Goal: Information Seeking & Learning: Learn about a topic

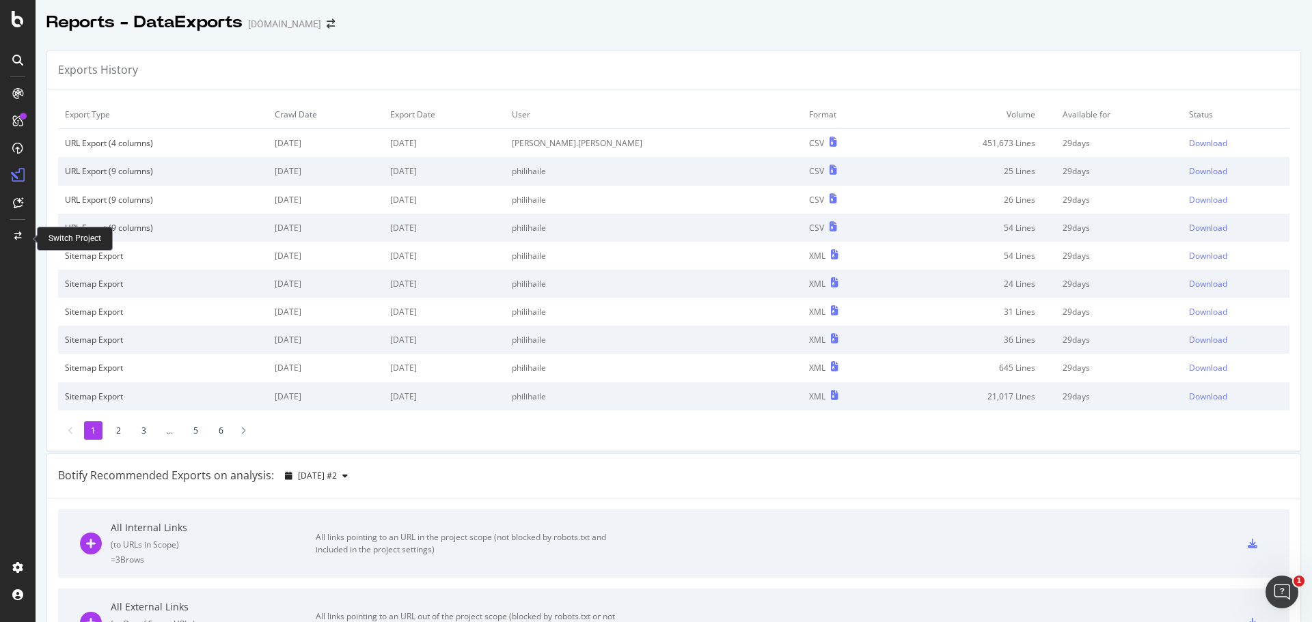
click at [10, 239] on div at bounding box center [17, 236] width 33 height 22
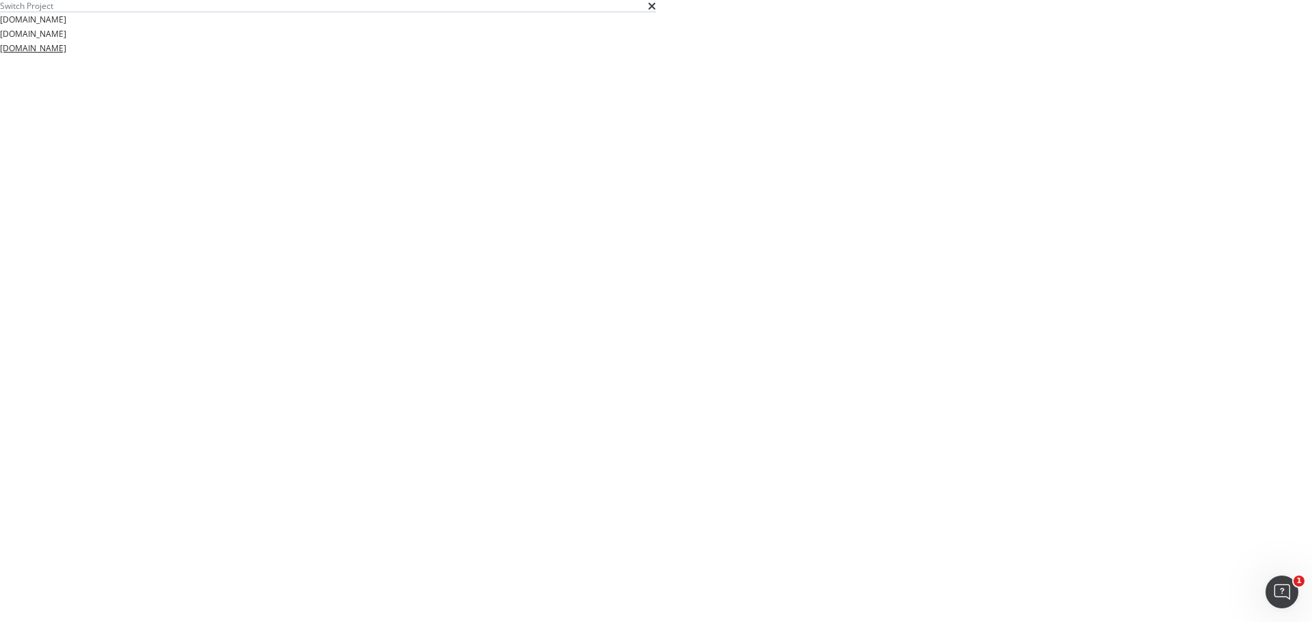
click at [66, 55] on link "[DOMAIN_NAME]" at bounding box center [33, 48] width 66 height 14
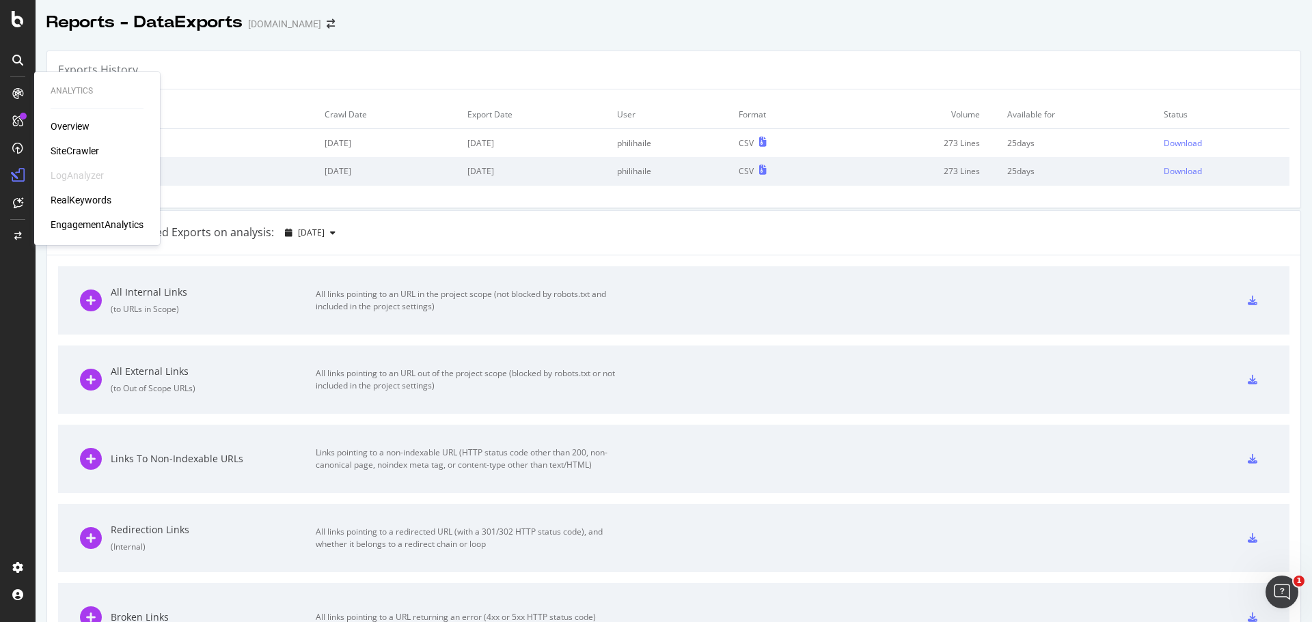
click at [70, 121] on div "Overview" at bounding box center [70, 127] width 39 height 14
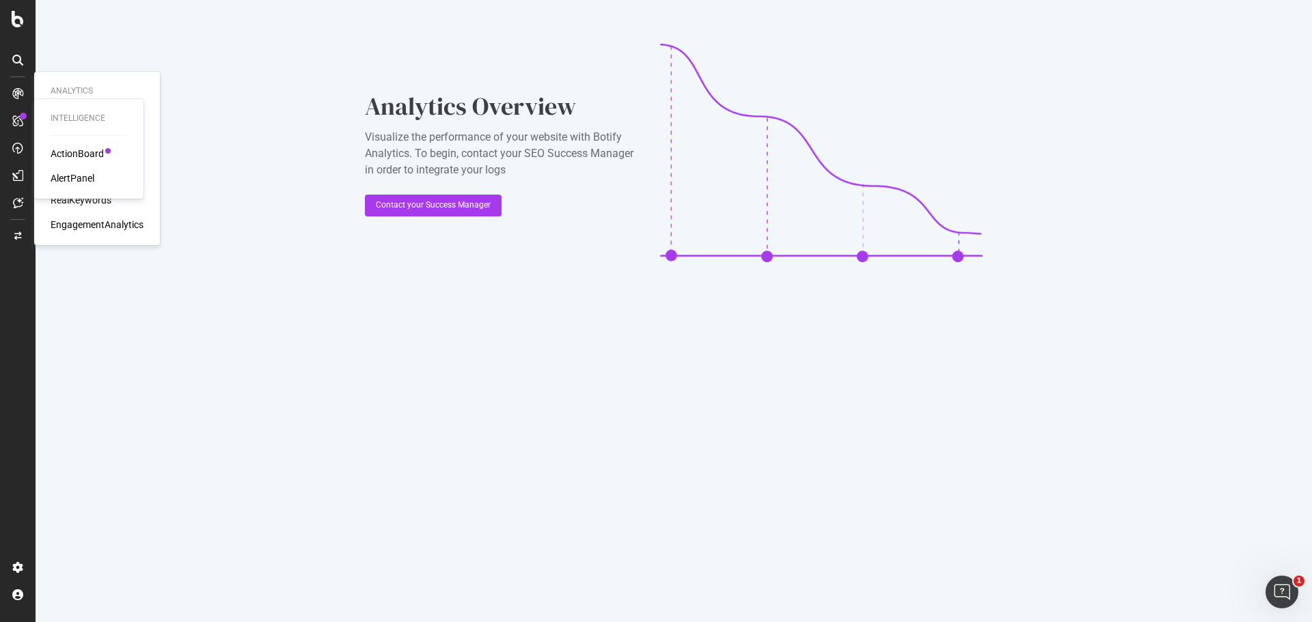
click at [55, 135] on div at bounding box center [89, 135] width 77 height 1
click at [69, 139] on div "Overview SiteCrawler LogAnalyzer RealKeywords EngagementAnalytics" at bounding box center [97, 176] width 93 height 112
click at [72, 145] on div "SiteCrawler" at bounding box center [75, 151] width 49 height 14
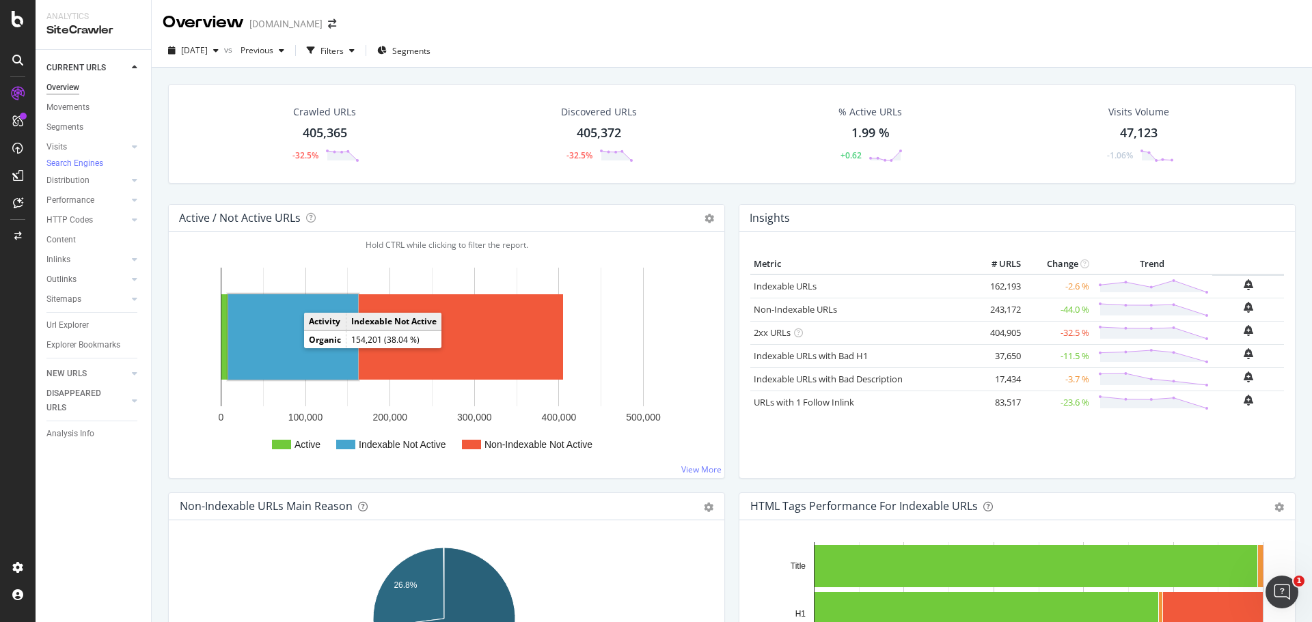
drag, startPoint x: 290, startPoint y: 357, endPoint x: 287, endPoint y: 342, distance: 14.7
click at [287, 342] on rect "A chart." at bounding box center [293, 336] width 130 height 85
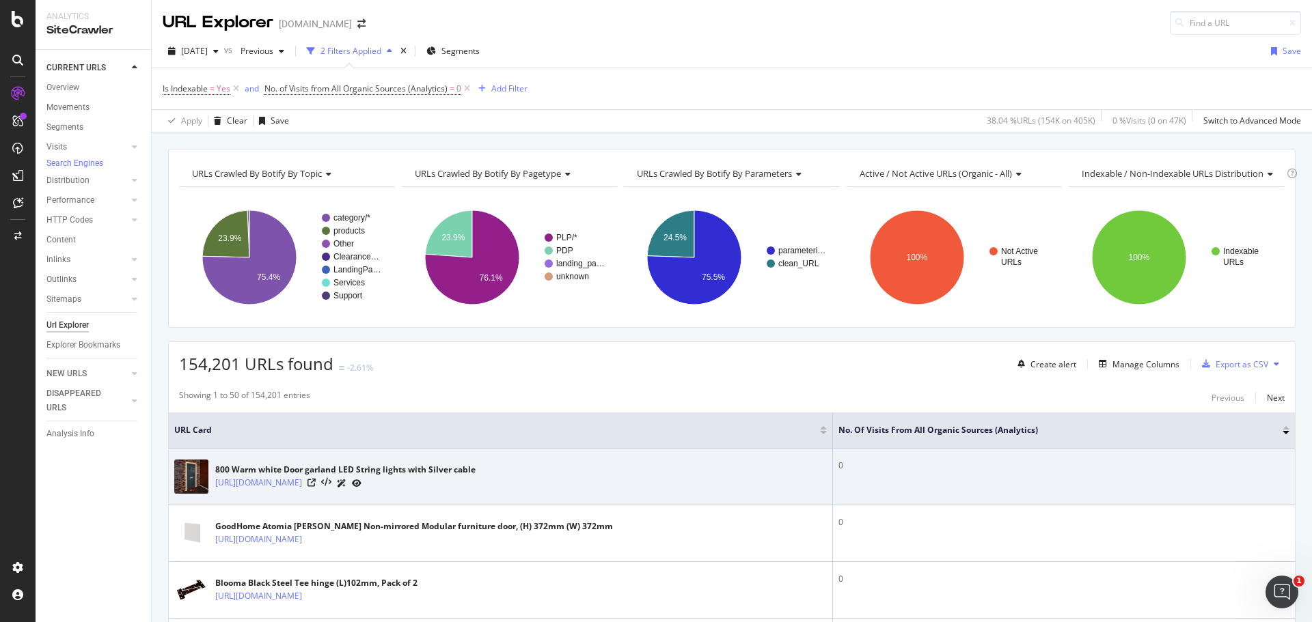
click at [361, 486] on icon at bounding box center [357, 484] width 10 height 8
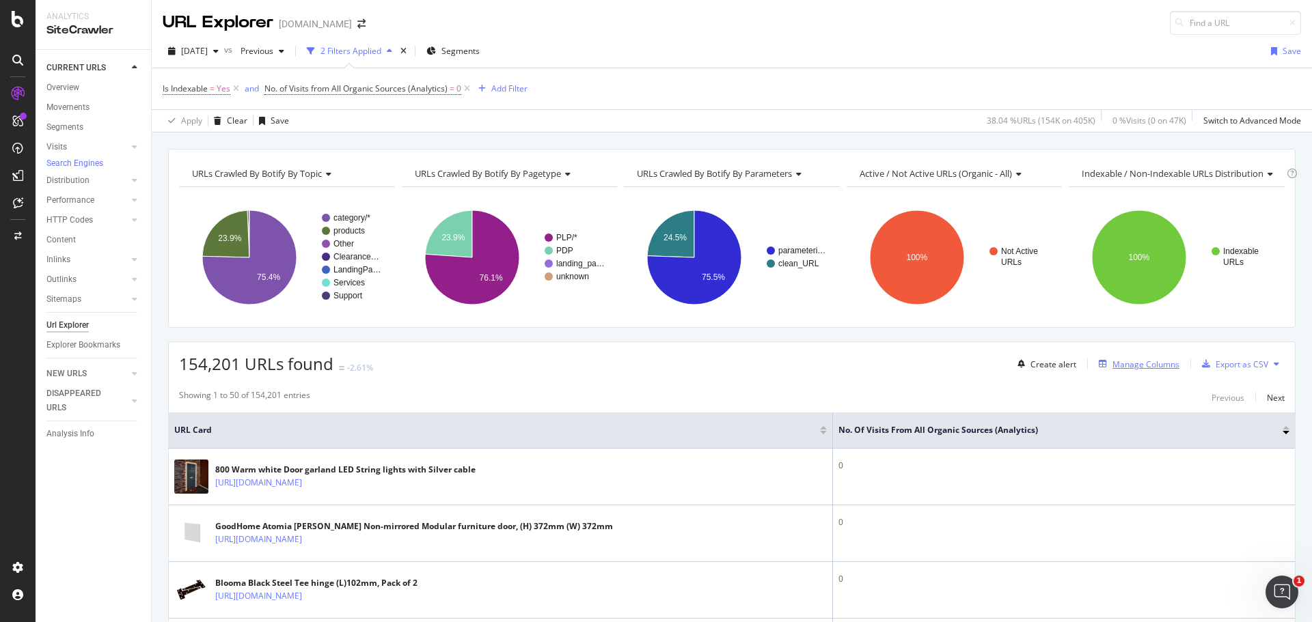
click at [1138, 359] on div "Manage Columns" at bounding box center [1145, 365] width 67 height 12
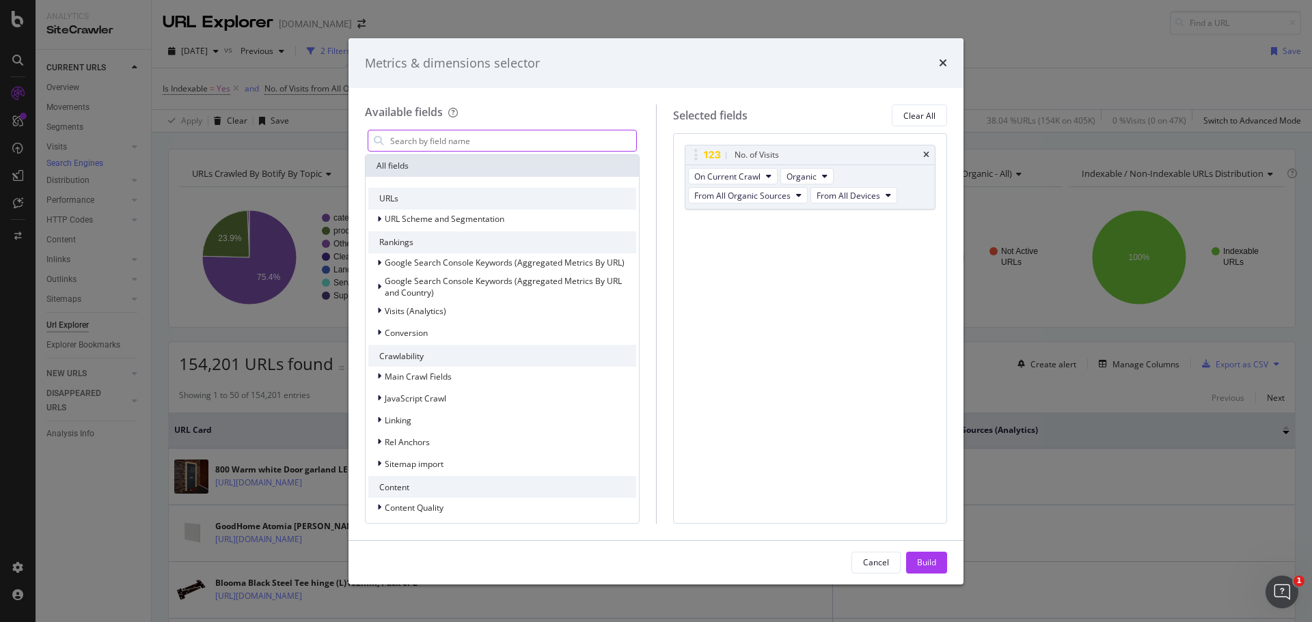
click at [468, 135] on input "modal" at bounding box center [512, 140] width 247 height 20
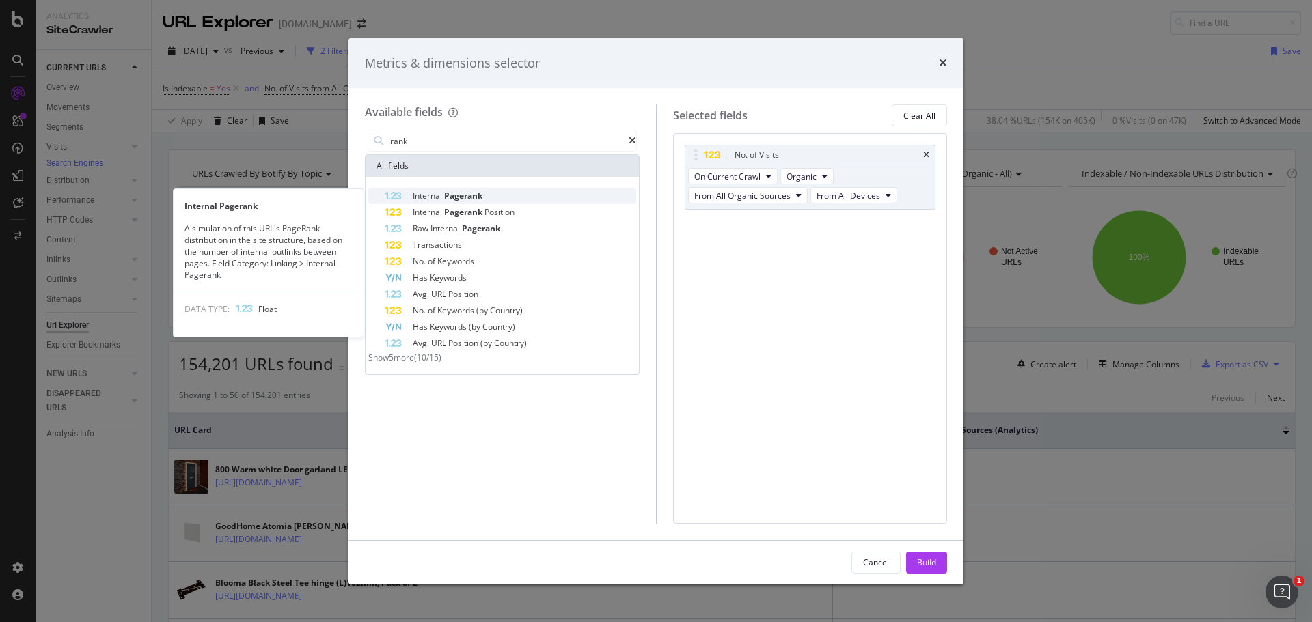
type input "rank"
click at [508, 192] on div "Internal Pagerank" at bounding box center [510, 196] width 251 height 16
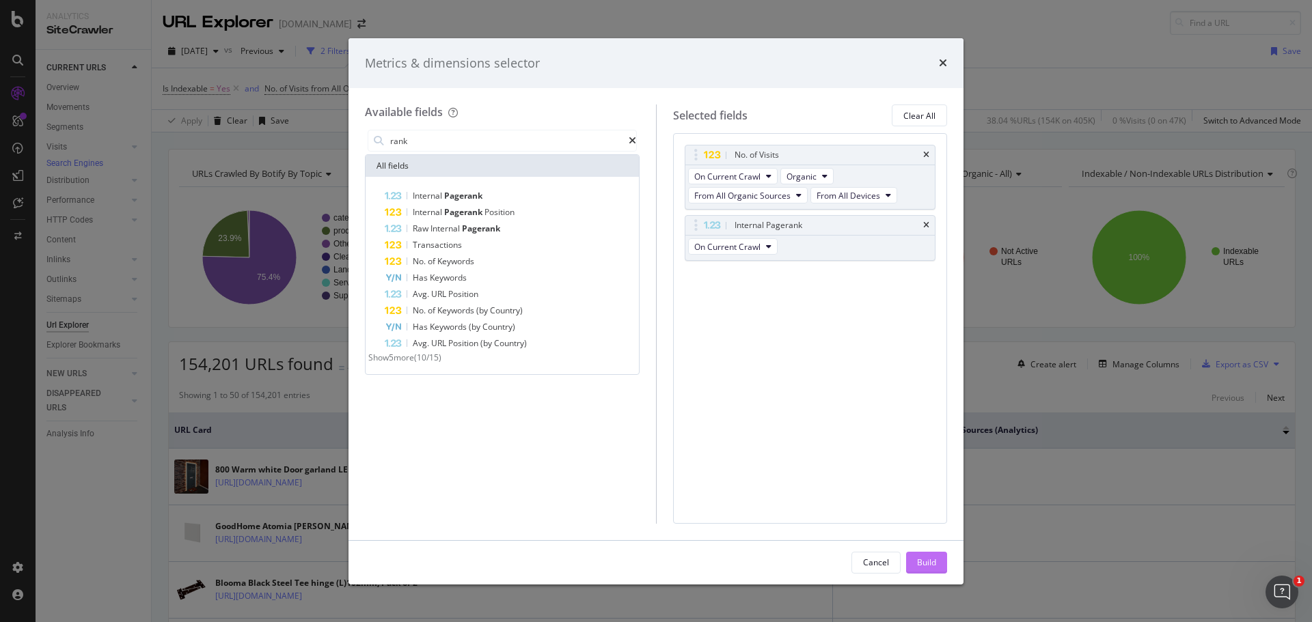
click at [924, 568] on div "Build" at bounding box center [926, 563] width 19 height 12
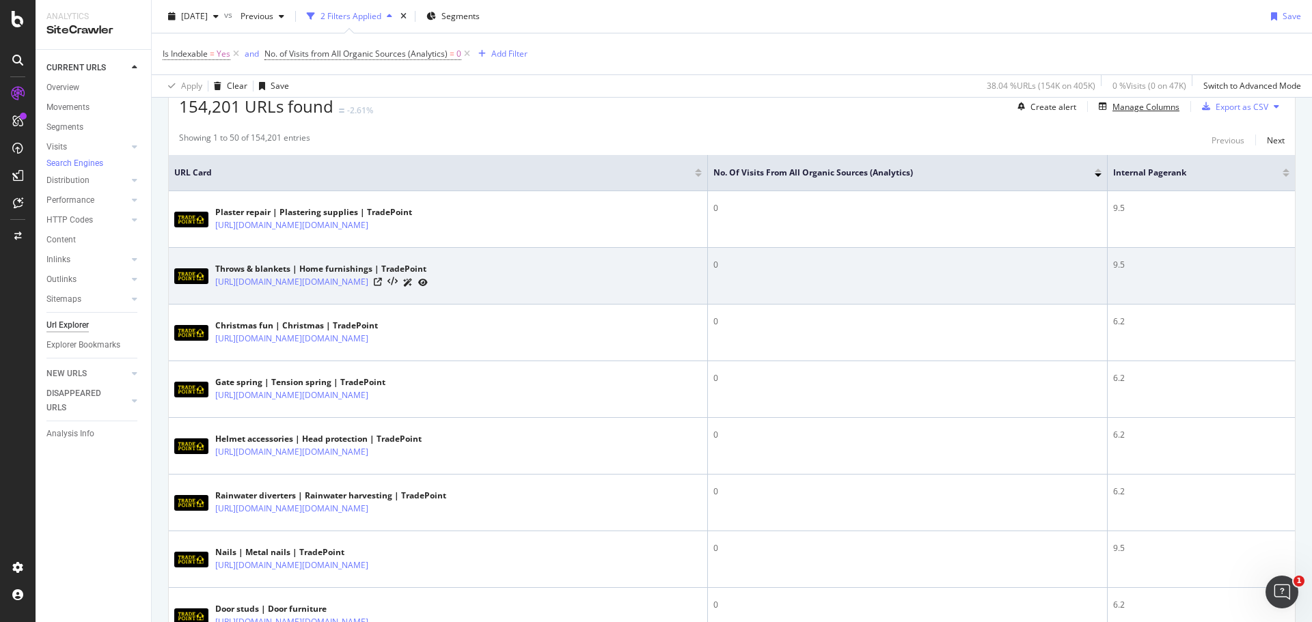
scroll to position [273, 0]
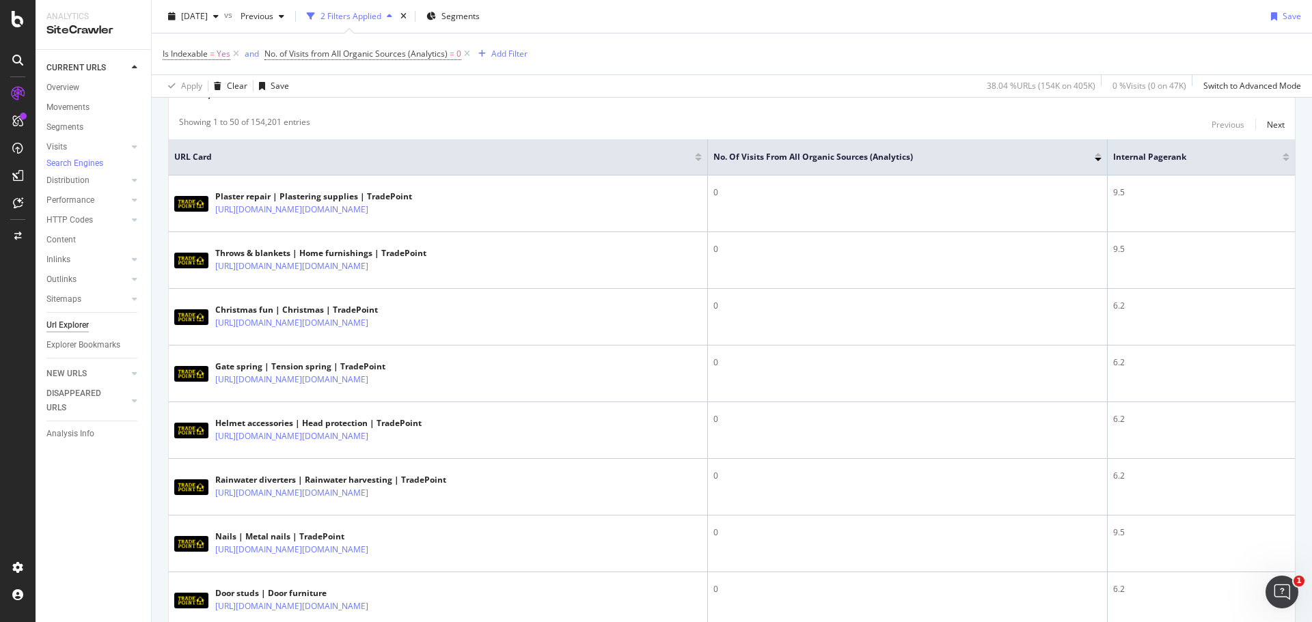
click at [1282, 155] on div at bounding box center [1285, 154] width 7 height 3
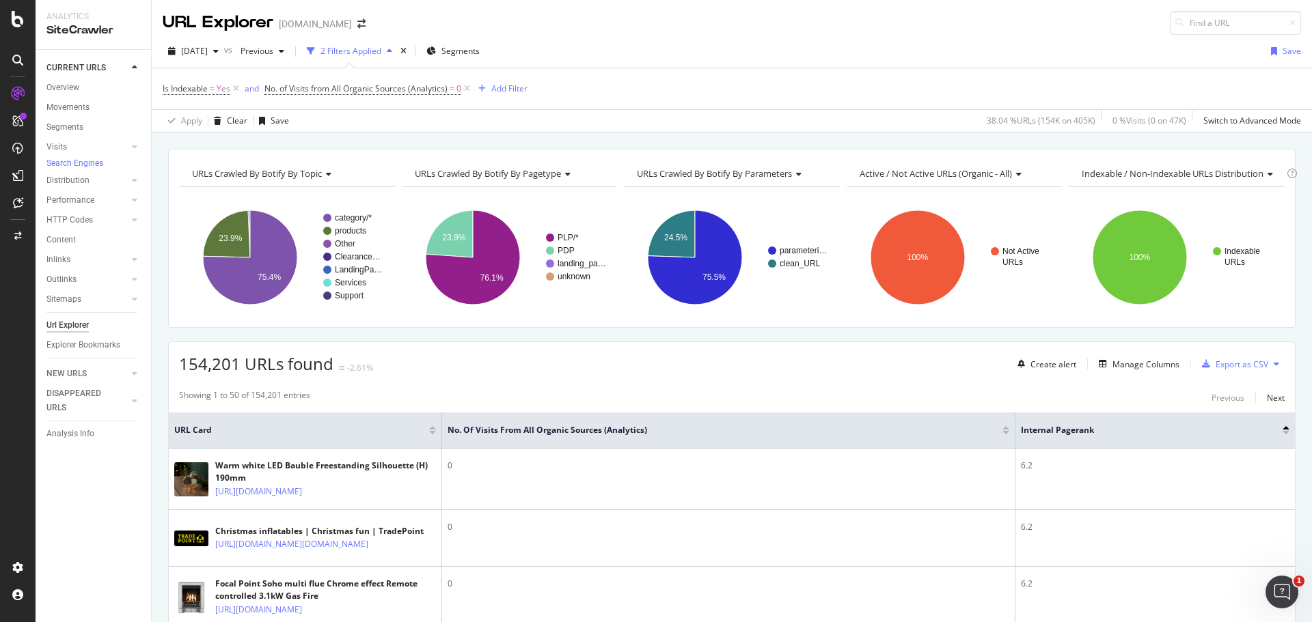
drag, startPoint x: 87, startPoint y: 87, endPoint x: 27, endPoint y: 110, distance: 64.8
click at [85, 87] on link "Overview" at bounding box center [93, 88] width 95 height 14
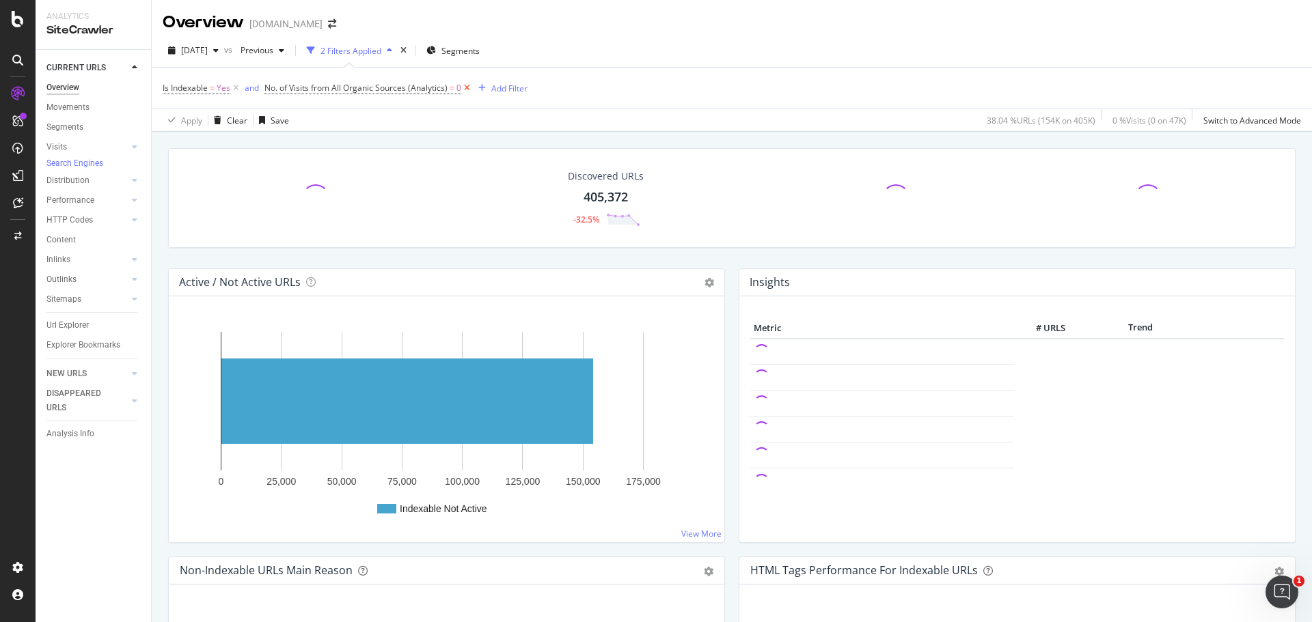
click at [465, 84] on icon at bounding box center [467, 88] width 12 height 14
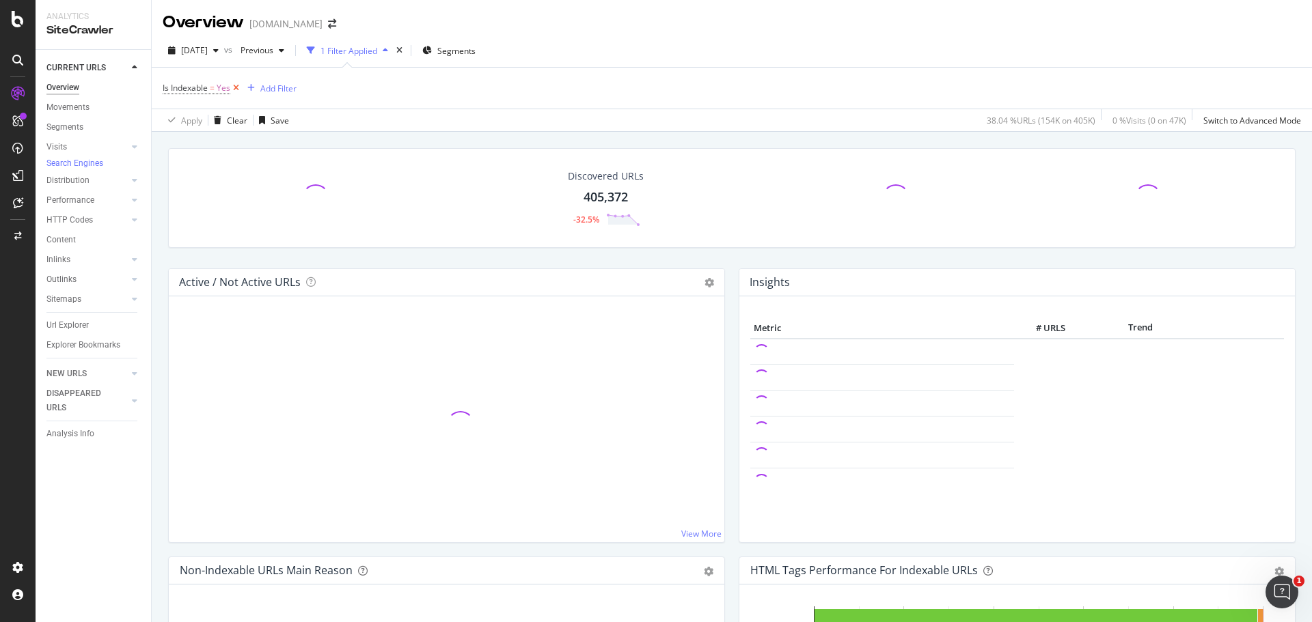
click at [239, 85] on icon at bounding box center [236, 88] width 12 height 14
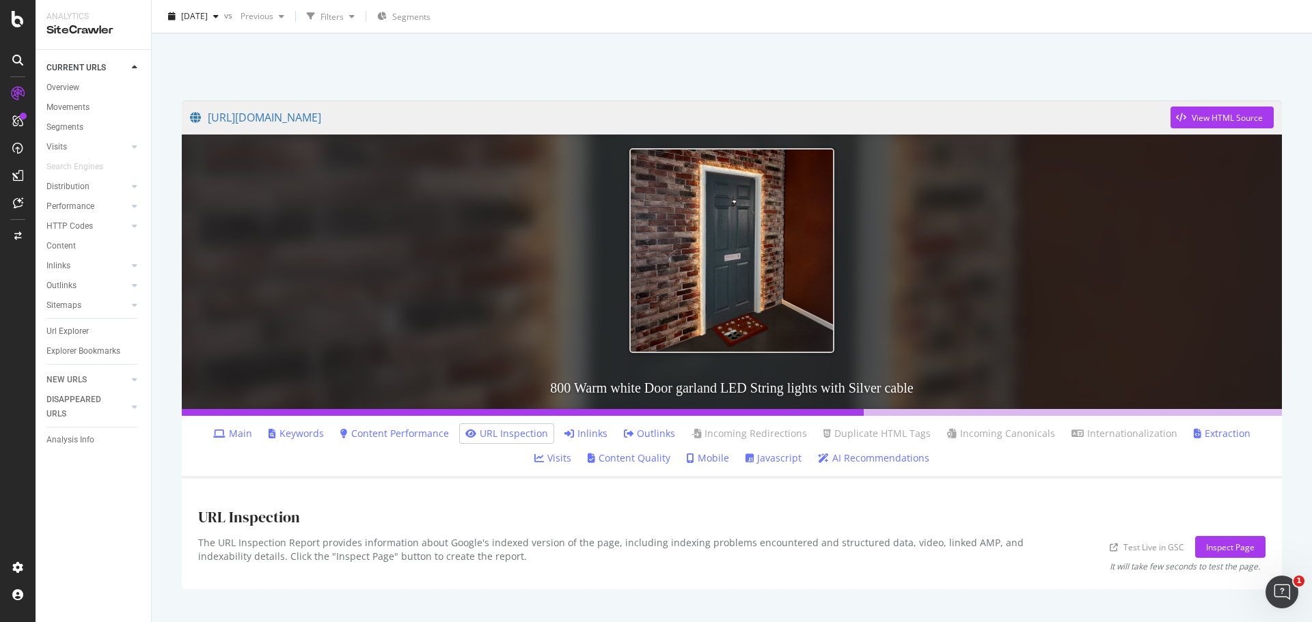
scroll to position [68, 0]
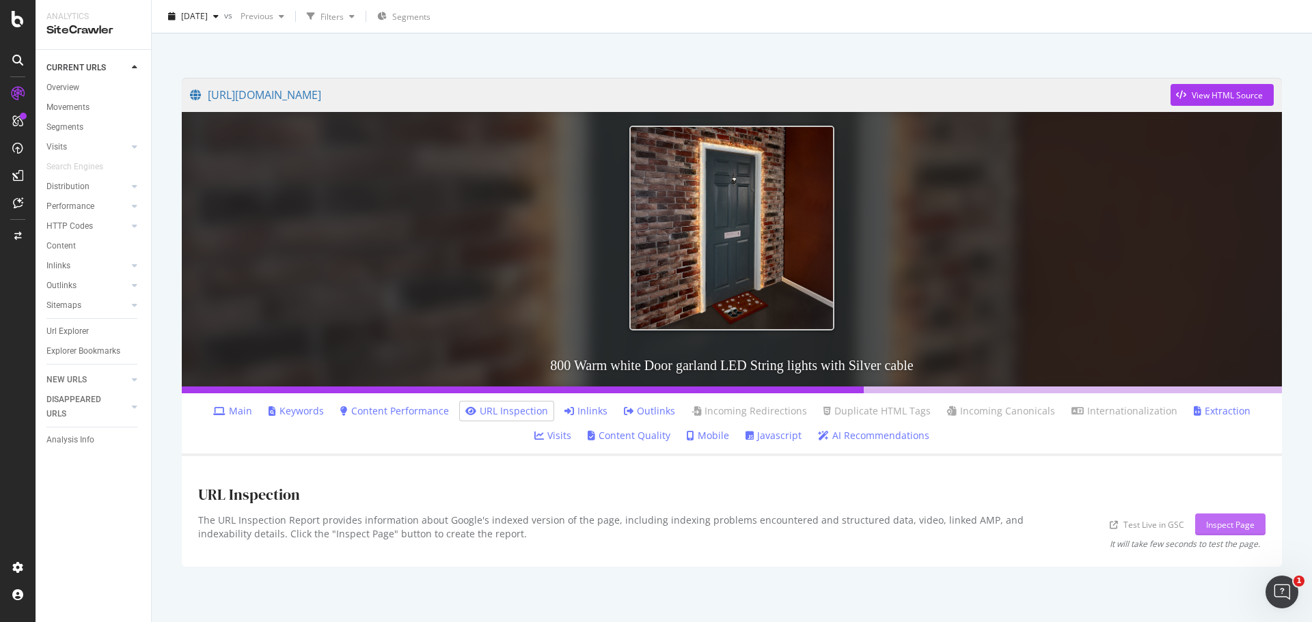
click at [1206, 527] on div "Inspect Page" at bounding box center [1230, 525] width 49 height 12
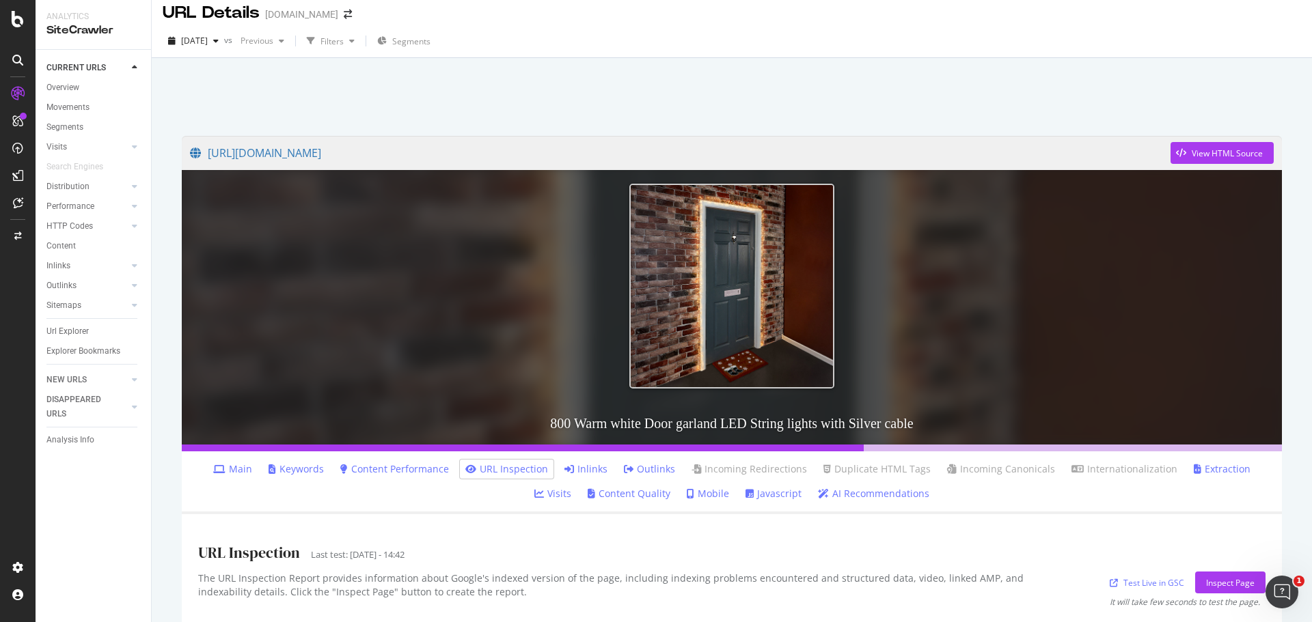
scroll to position [0, 0]
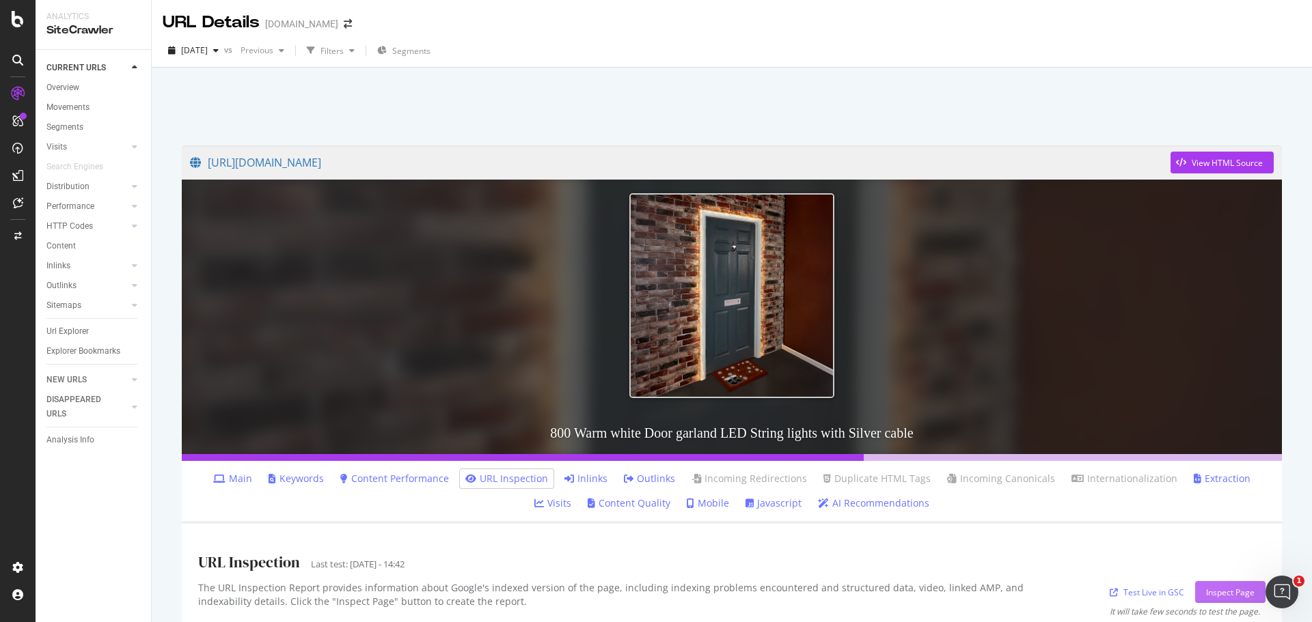
click at [1213, 595] on div "Inspect Page" at bounding box center [1230, 593] width 49 height 12
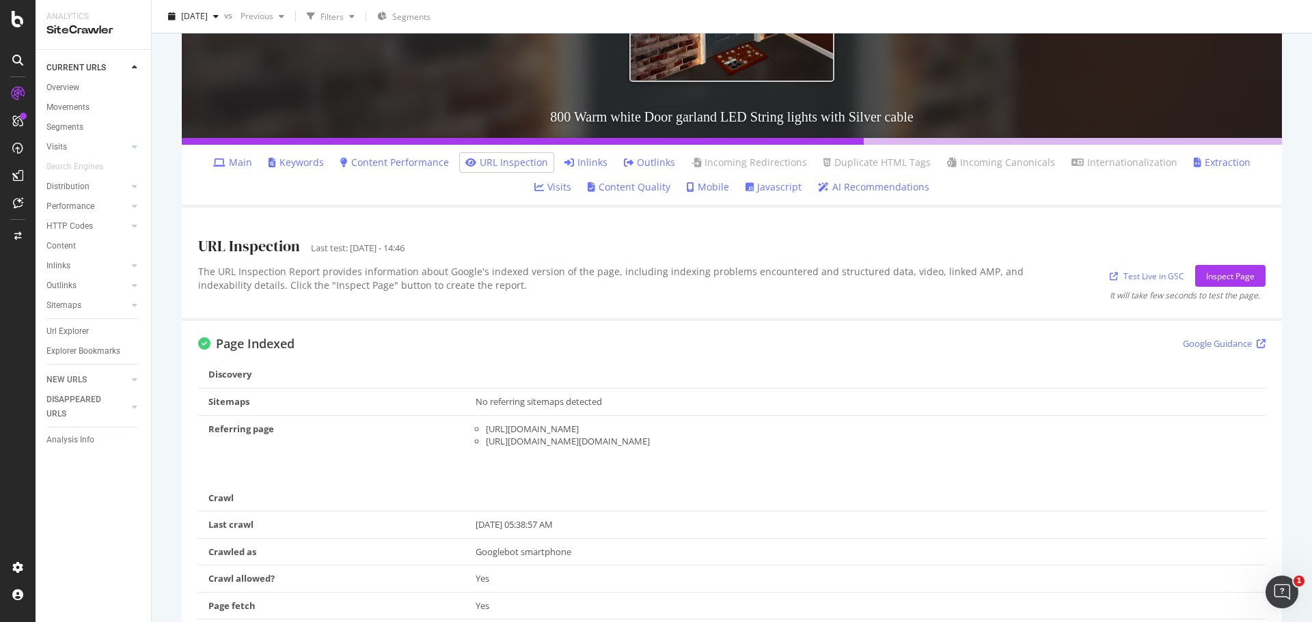
scroll to position [342, 0]
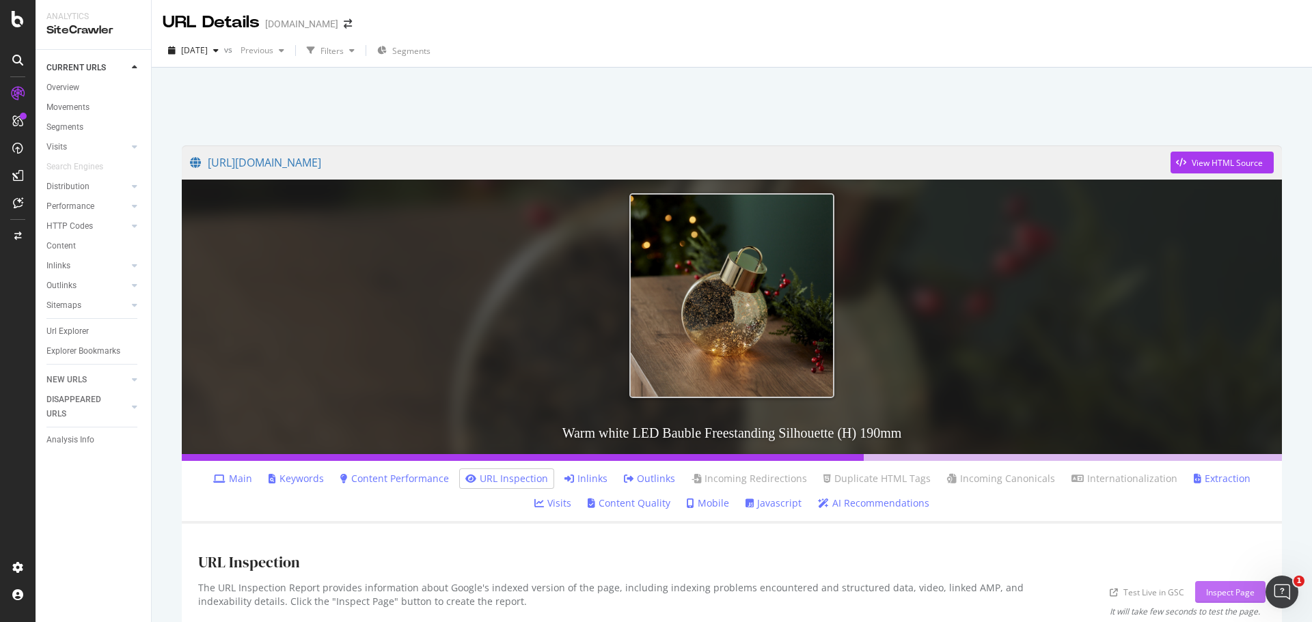
click at [1206, 591] on div "Inspect Page" at bounding box center [1230, 593] width 49 height 12
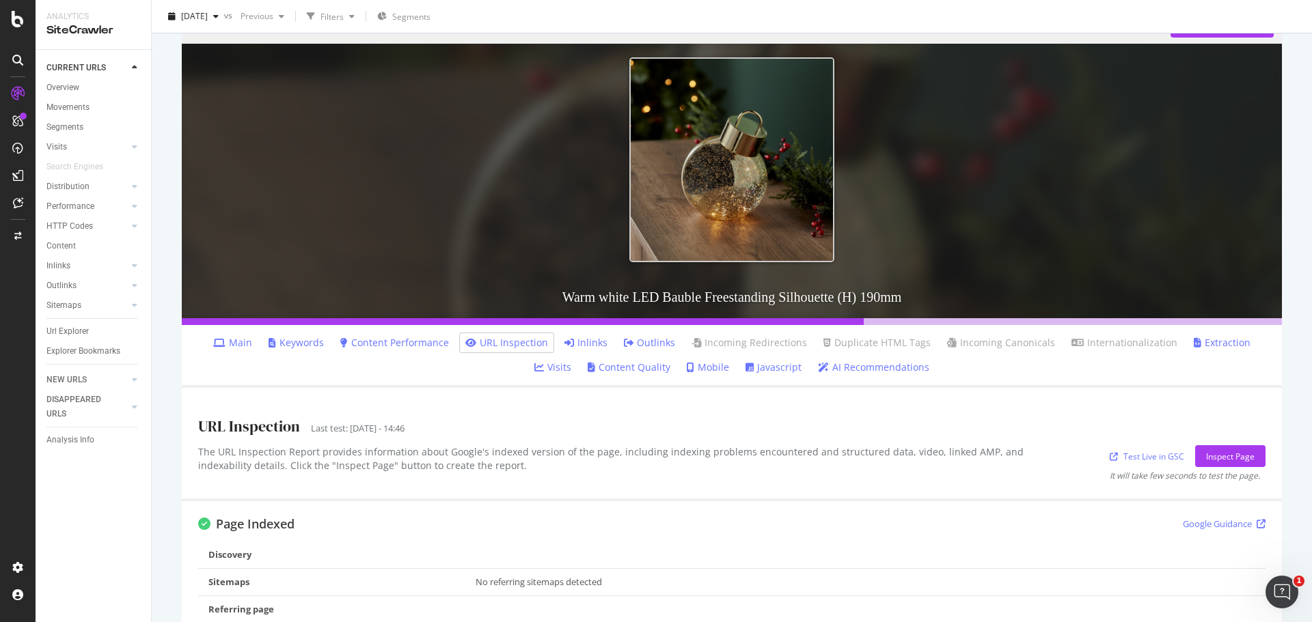
scroll to position [341, 0]
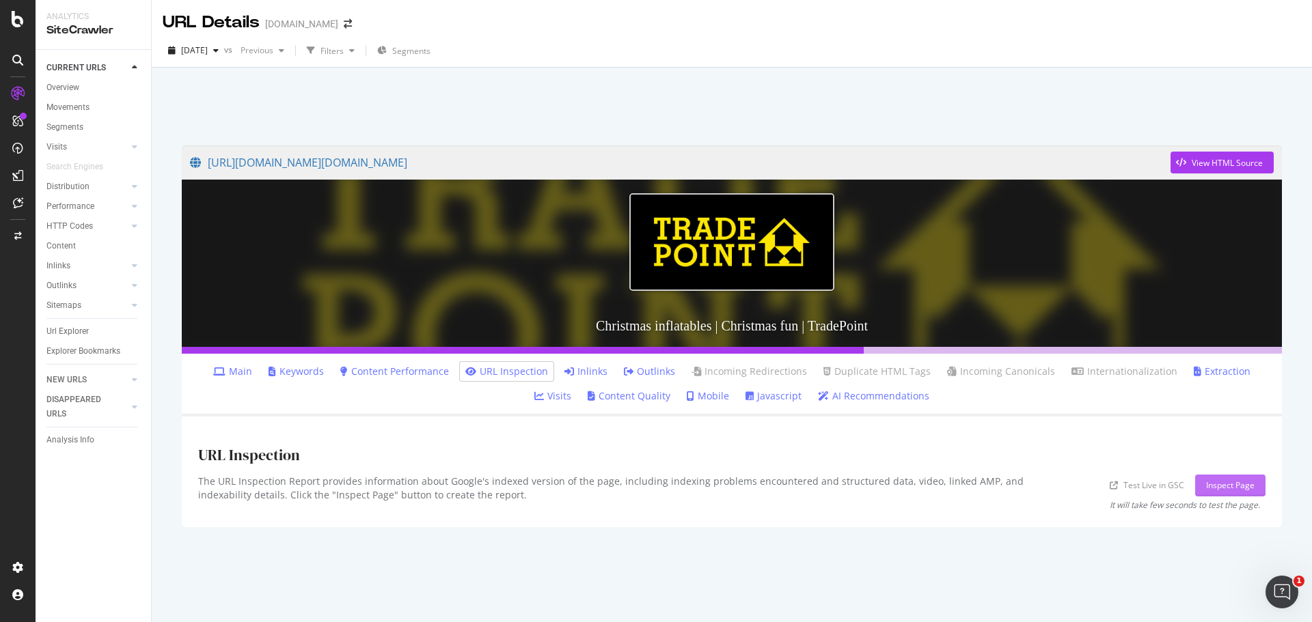
click at [1213, 488] on div "Inspect Page" at bounding box center [1230, 486] width 49 height 12
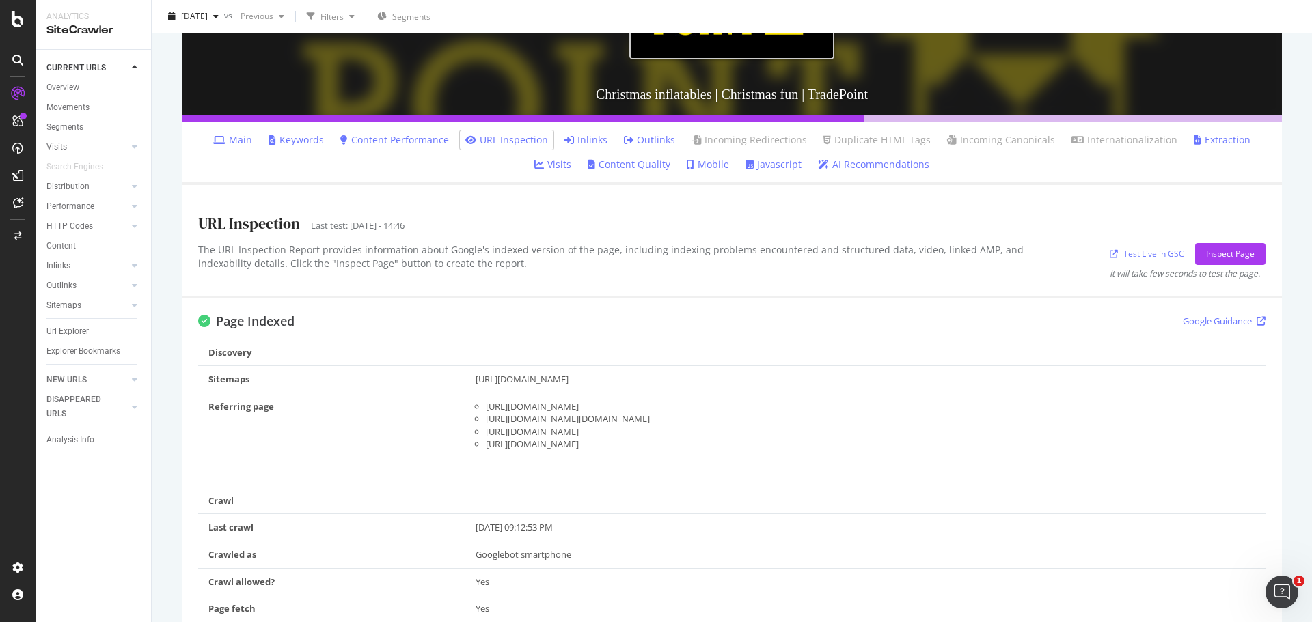
scroll to position [273, 0]
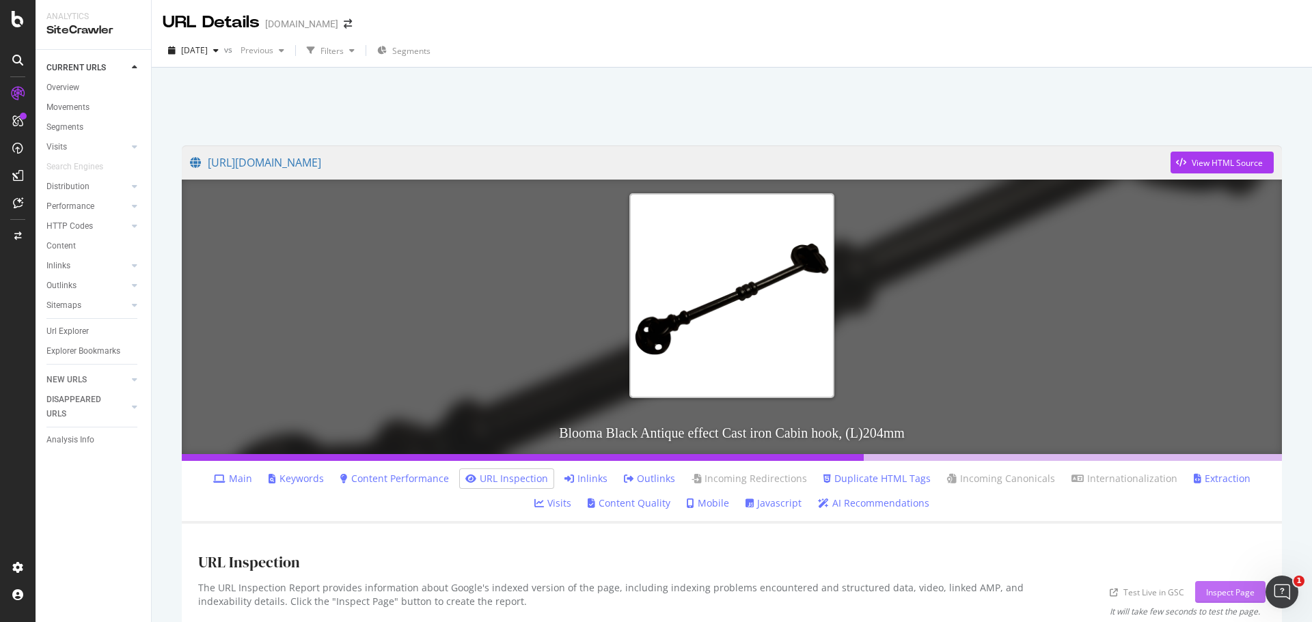
click at [1224, 601] on div "Inspect Page" at bounding box center [1230, 592] width 49 height 20
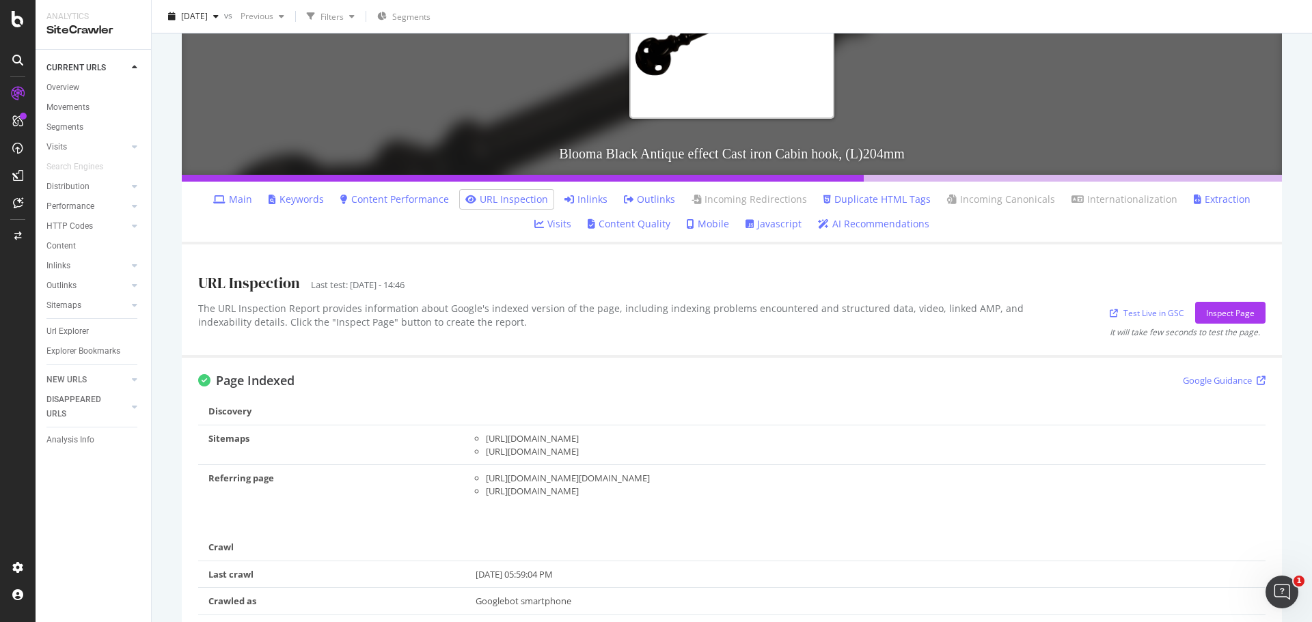
scroll to position [409, 0]
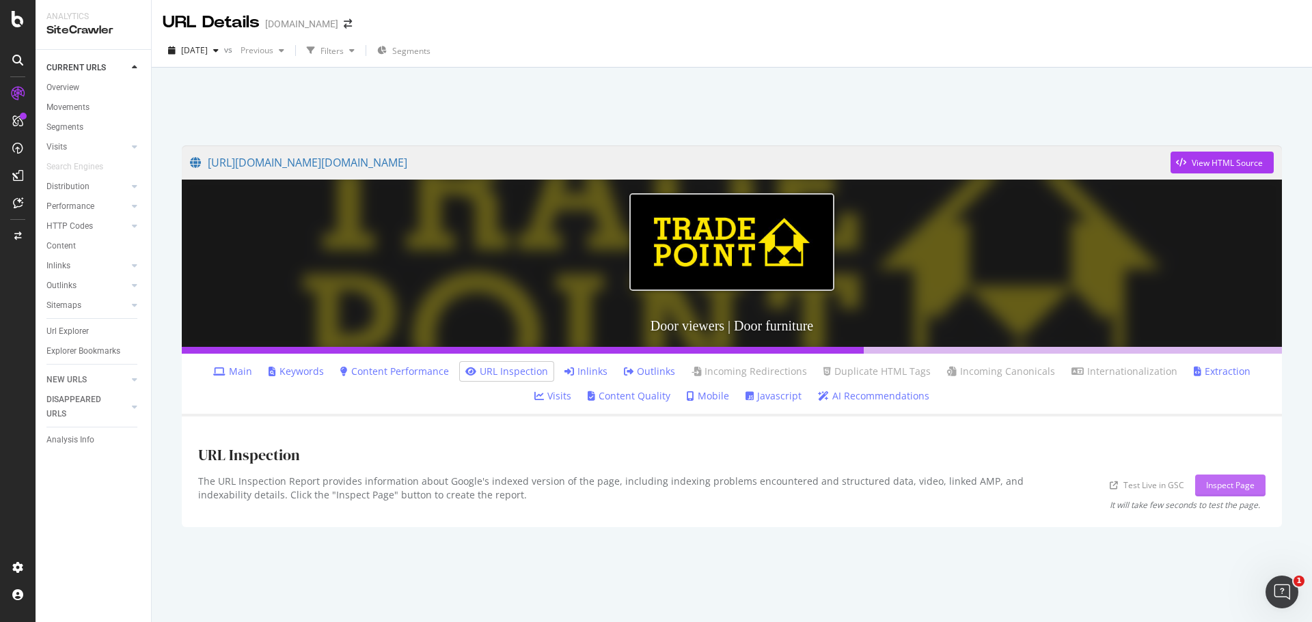
click at [1232, 488] on div "Inspect Page" at bounding box center [1230, 486] width 49 height 12
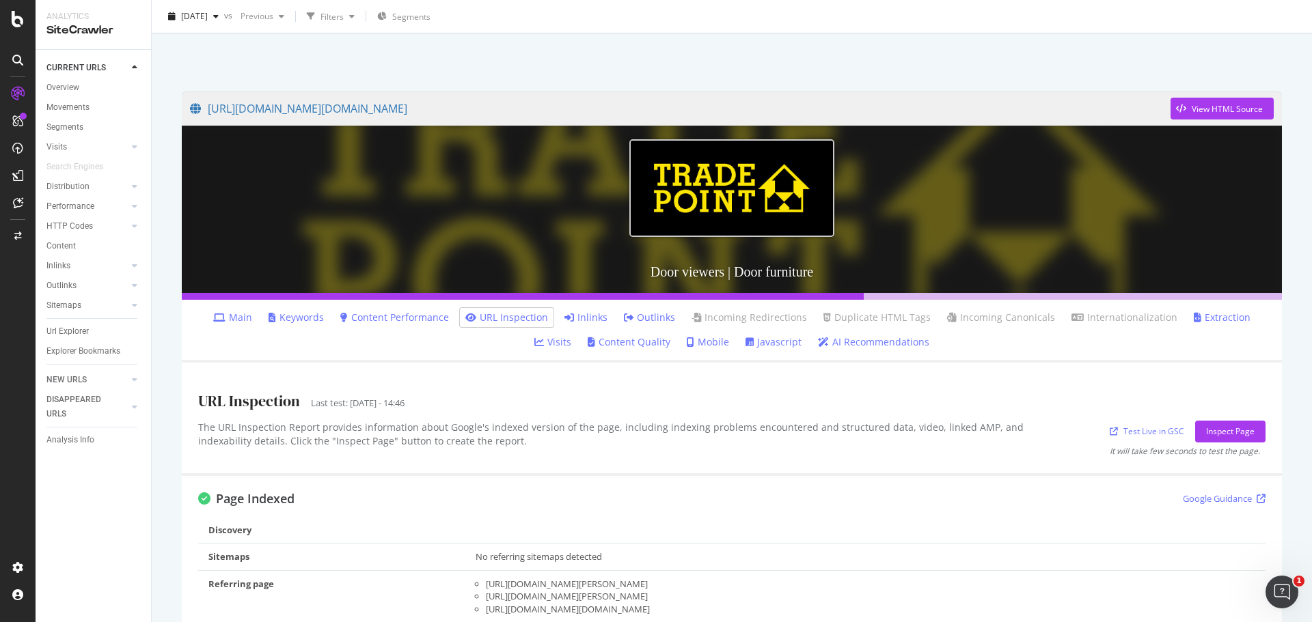
scroll to position [342, 0]
